Goal: Check status: Check status

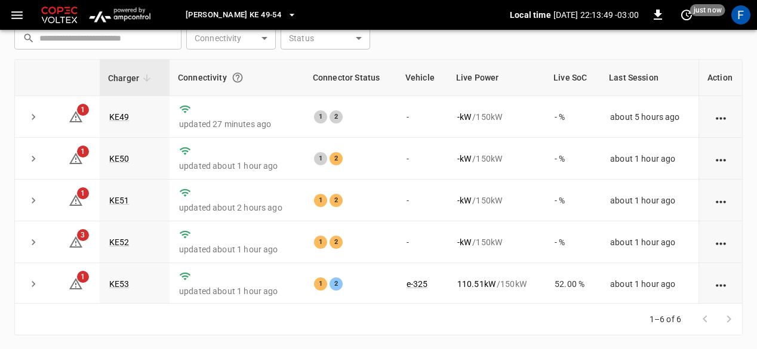
scroll to position [43, 0]
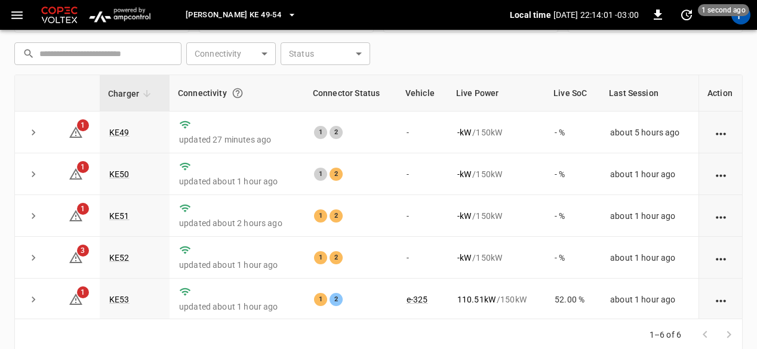
scroll to position [165, 0]
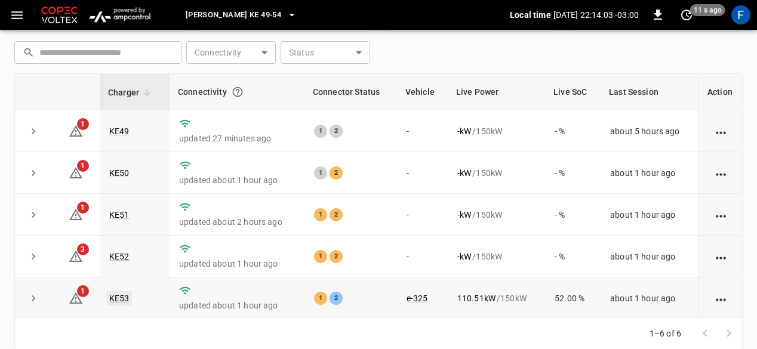
click at [118, 301] on link "KE53" at bounding box center [119, 298] width 25 height 14
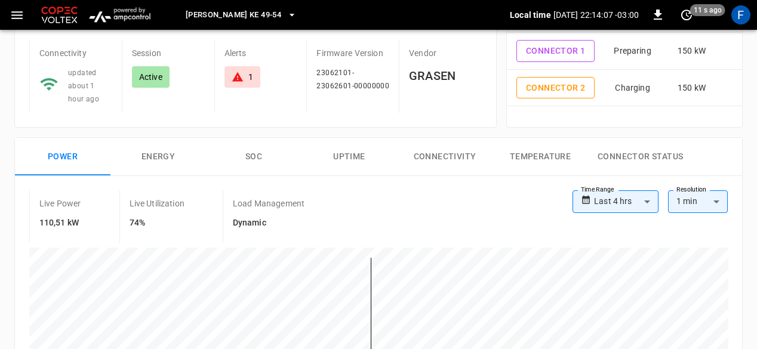
scroll to position [97, 0]
click at [243, 78] on div "1" at bounding box center [242, 76] width 21 height 12
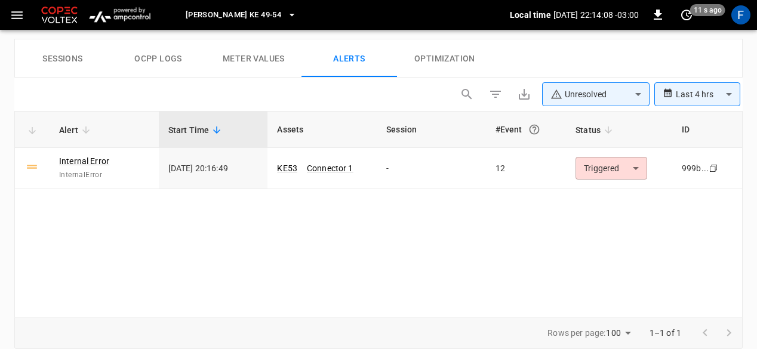
scroll to position [580, 0]
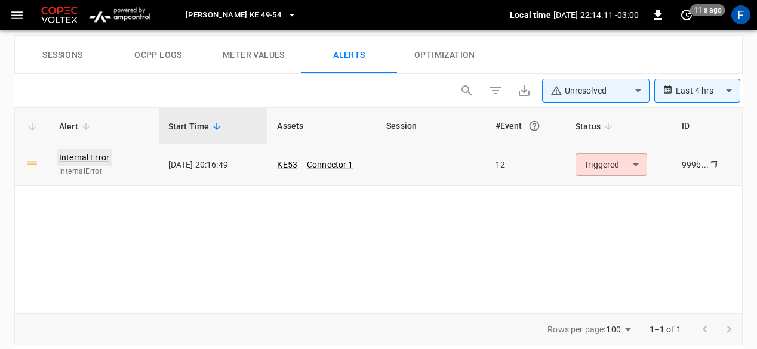
click at [67, 153] on link "Internal Error" at bounding box center [84, 157] width 55 height 17
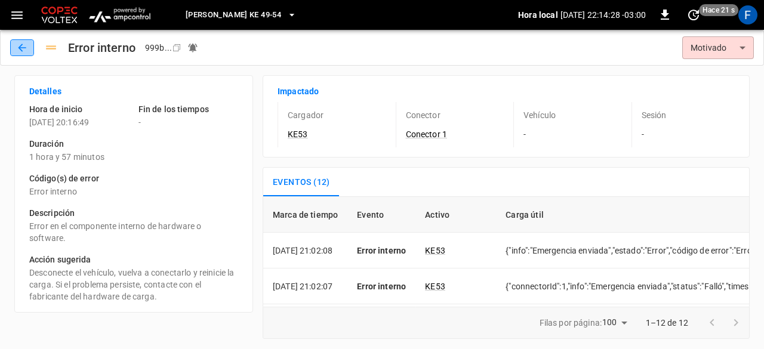
click at [13, 49] on button "button" at bounding box center [22, 47] width 24 height 17
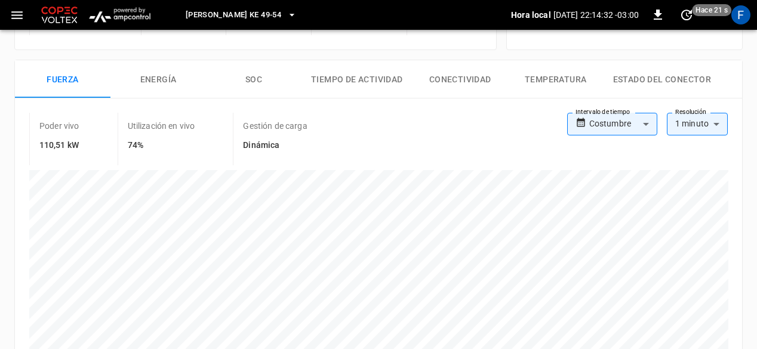
scroll to position [171, 0]
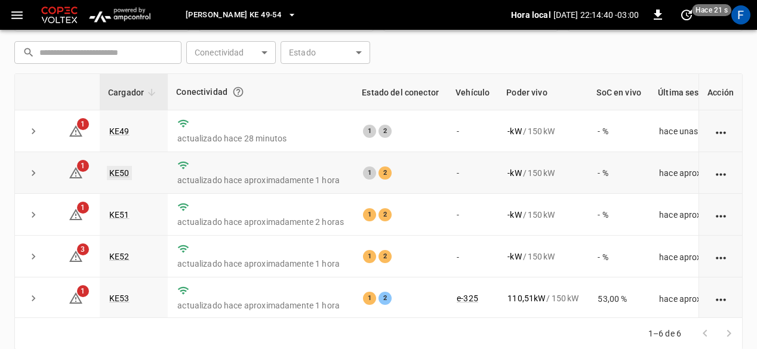
drag, startPoint x: 131, startPoint y: 172, endPoint x: 113, endPoint y: 171, distance: 18.0
click at [113, 171] on td "KE50" at bounding box center [134, 173] width 68 height 42
click at [113, 171] on font "KE50" at bounding box center [119, 173] width 20 height 10
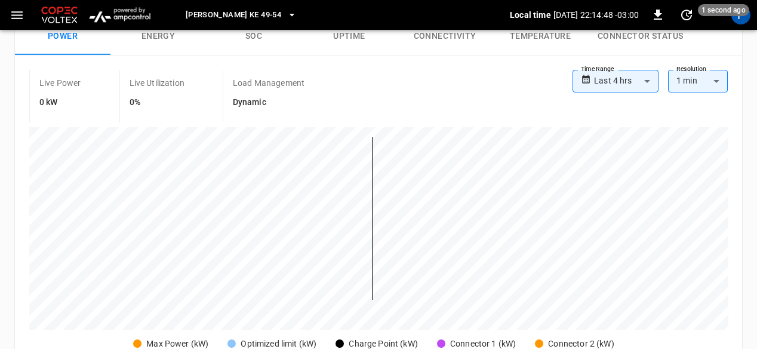
scroll to position [220, 0]
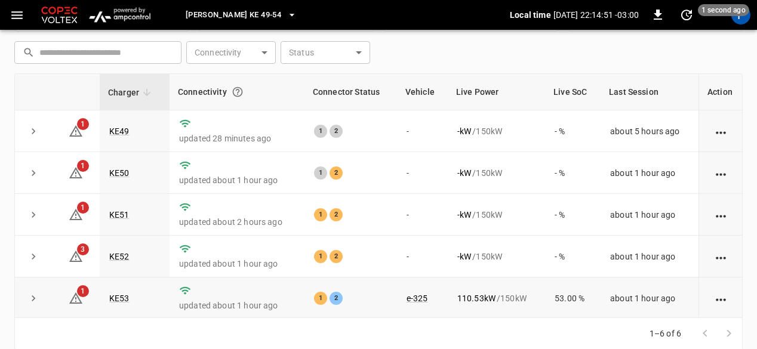
scroll to position [43, 0]
